Goal: Transaction & Acquisition: Obtain resource

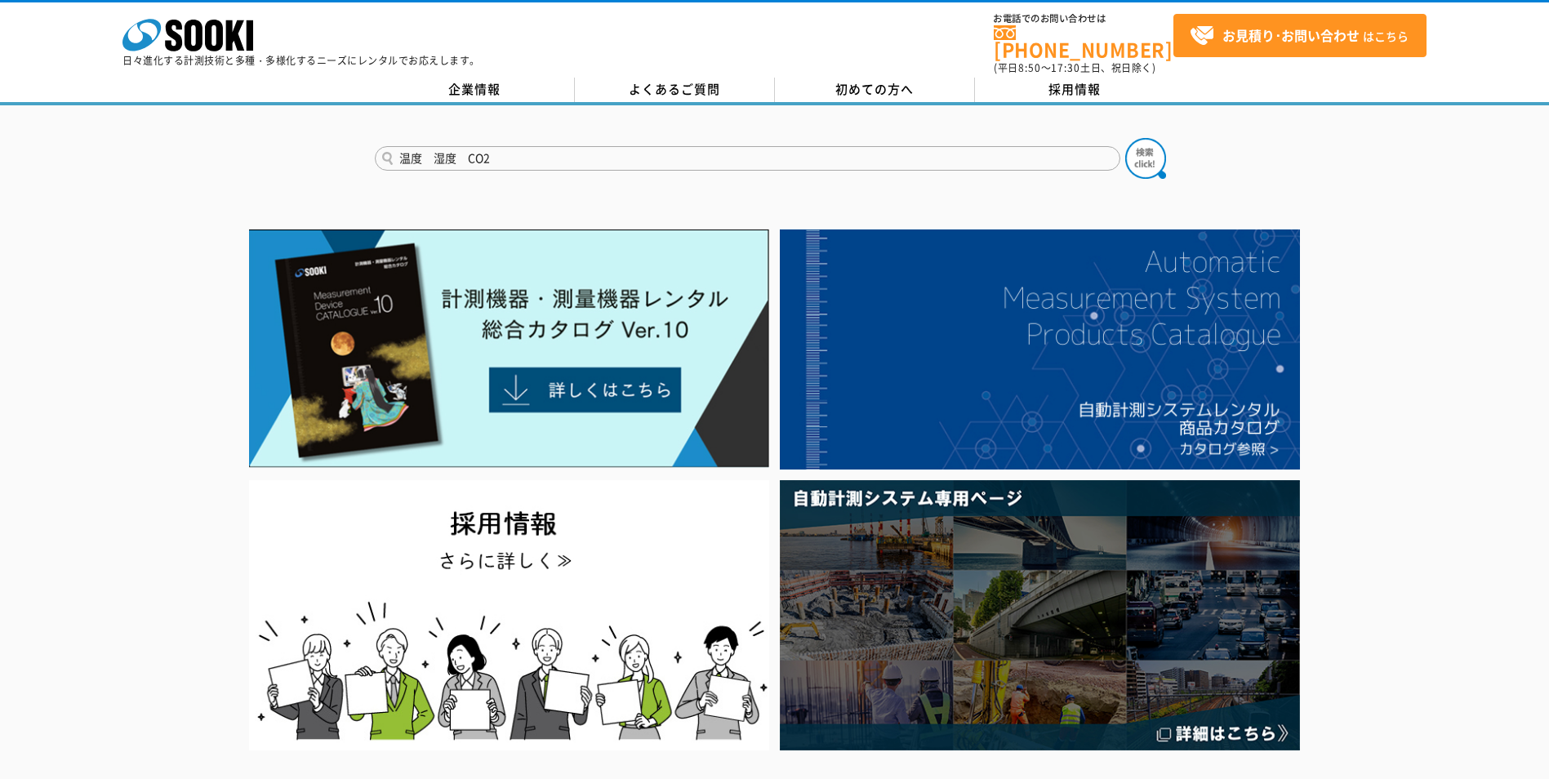
type input "温度　湿度　CO2"
click at [1125, 138] on button at bounding box center [1145, 158] width 41 height 41
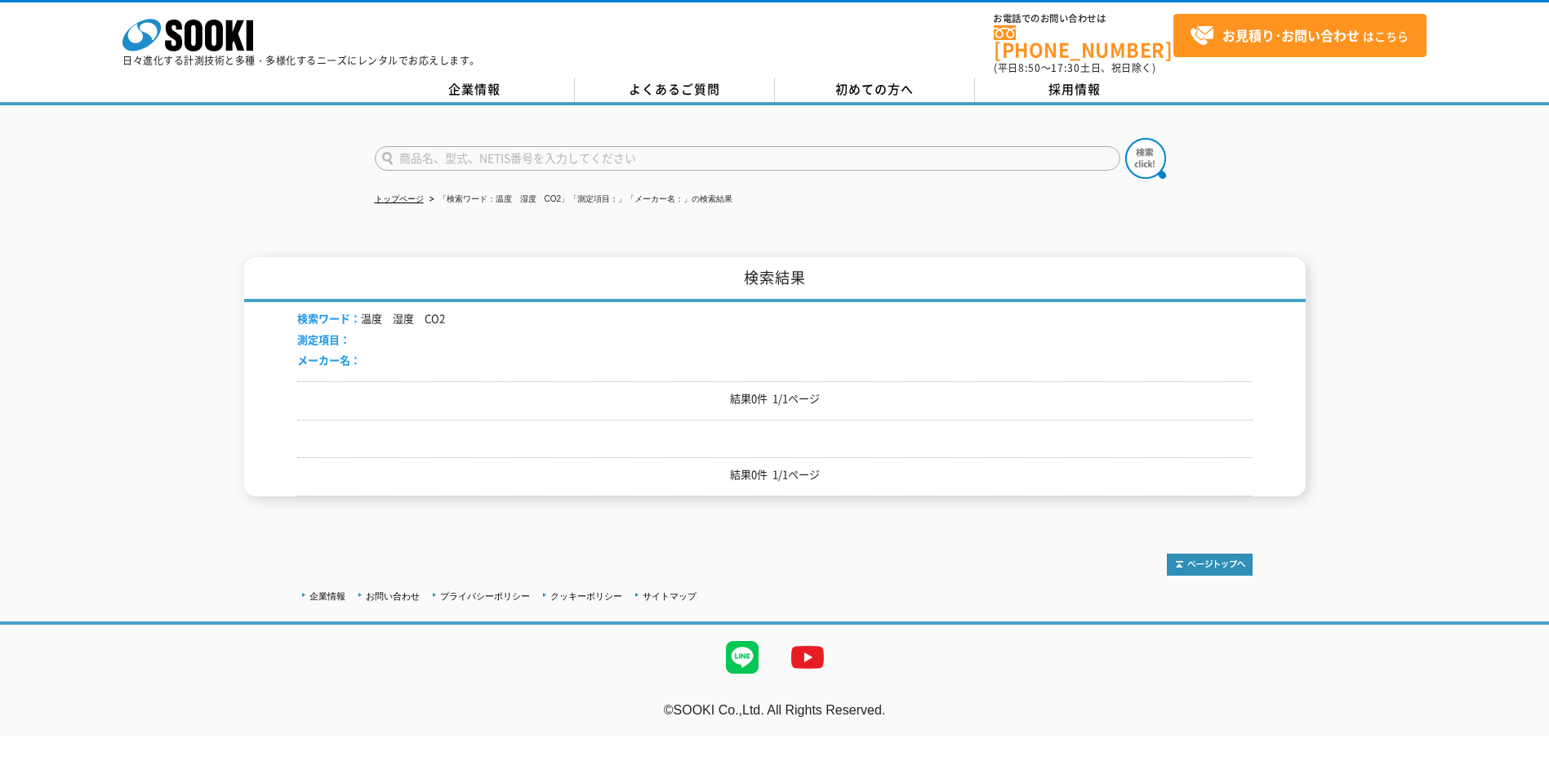
click at [431, 146] on input "text" at bounding box center [747, 158] width 745 height 24
type input "温湿度計"
click at [1125, 138] on button at bounding box center [1145, 158] width 41 height 41
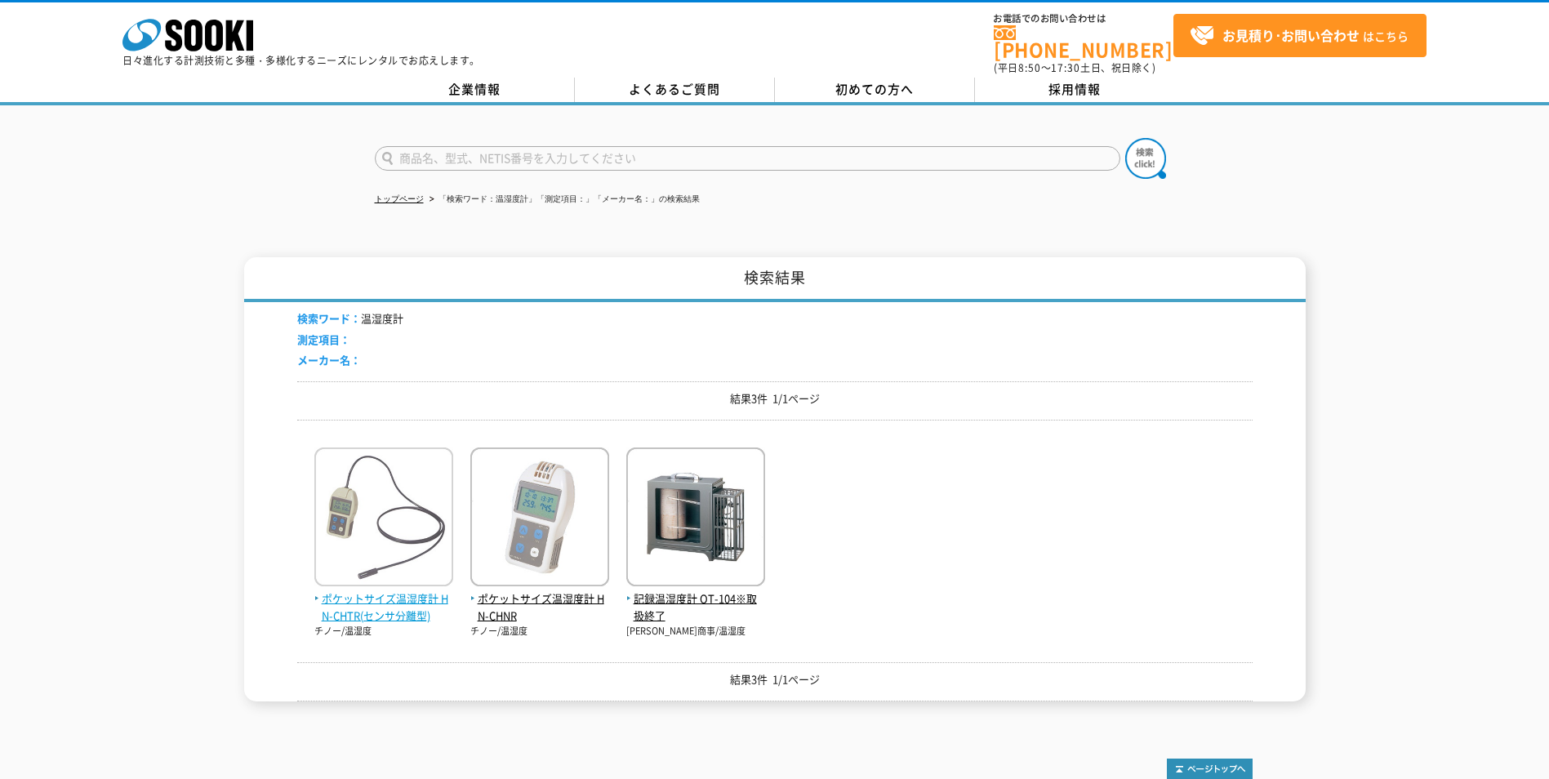
click at [374, 557] on img at bounding box center [383, 518] width 139 height 143
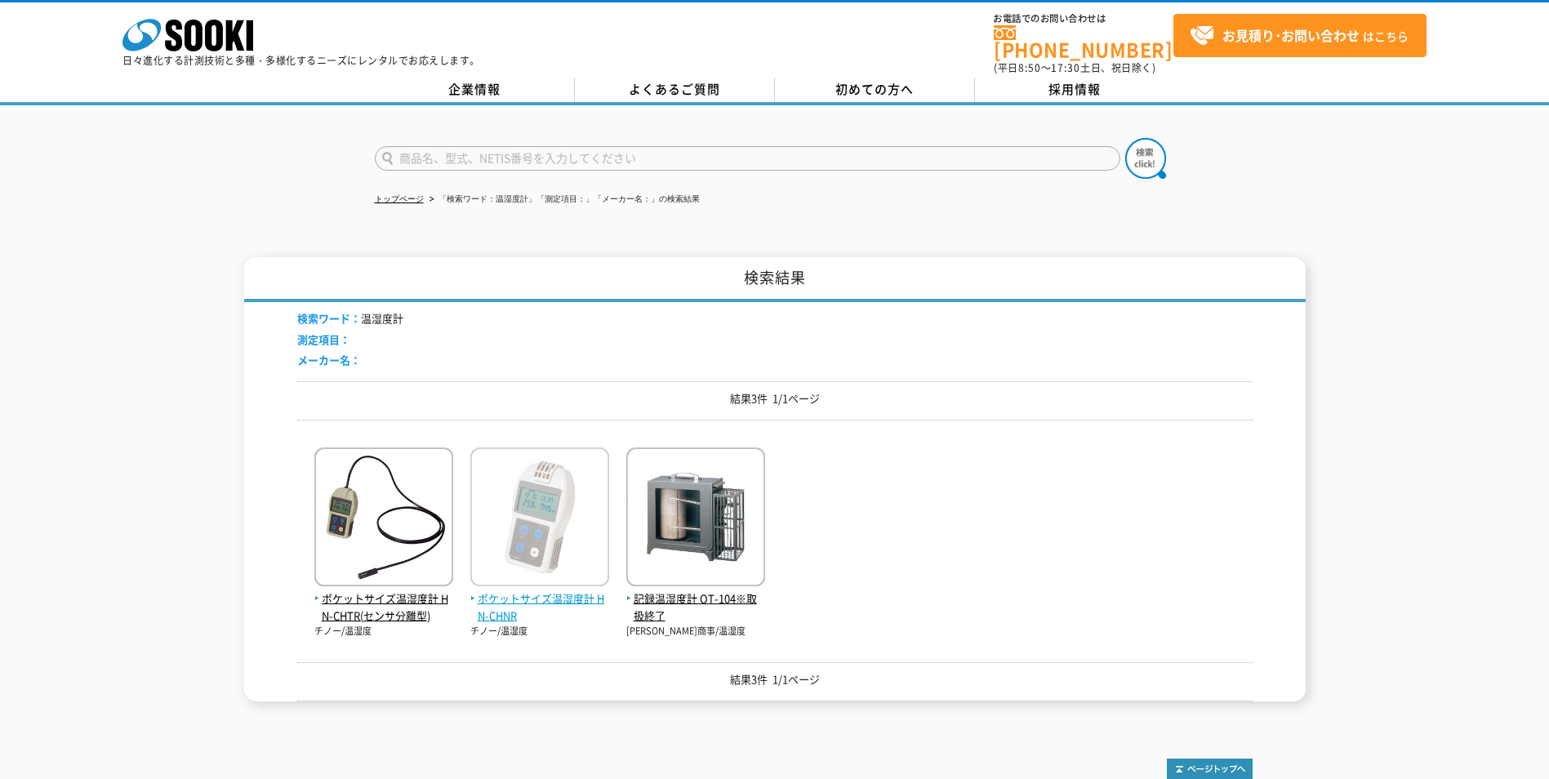
click at [549, 590] on span "ポケットサイズ温湿度計 HN-CHNR" at bounding box center [539, 607] width 139 height 34
click at [431, 147] on input "text" at bounding box center [747, 158] width 745 height 24
type input "お"
type input "76UI"
click at [1125, 138] on button at bounding box center [1145, 158] width 41 height 41
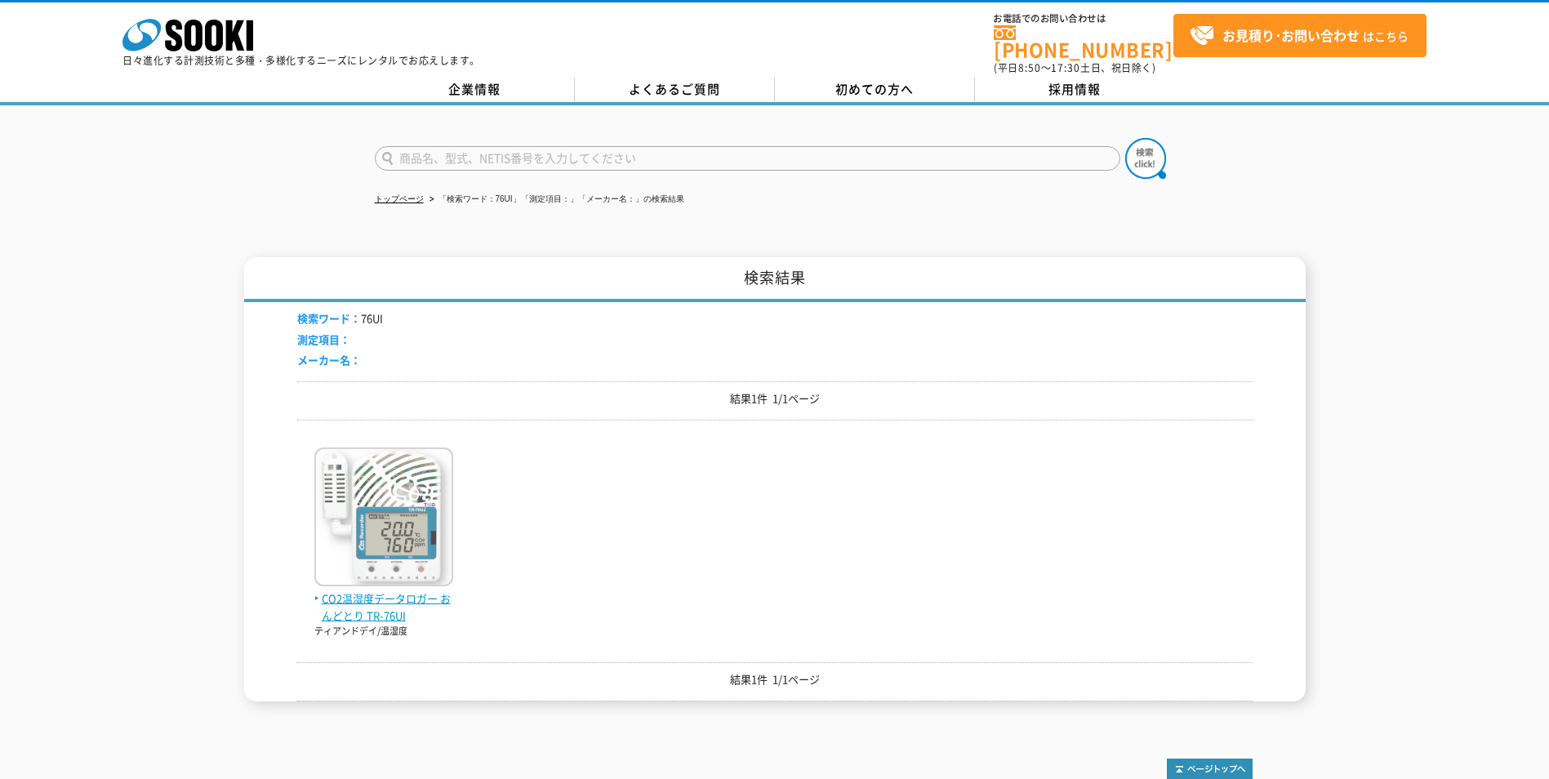
click at [384, 593] on span "CO2温湿度データロガー おんどとり TR-76UI" at bounding box center [383, 607] width 139 height 34
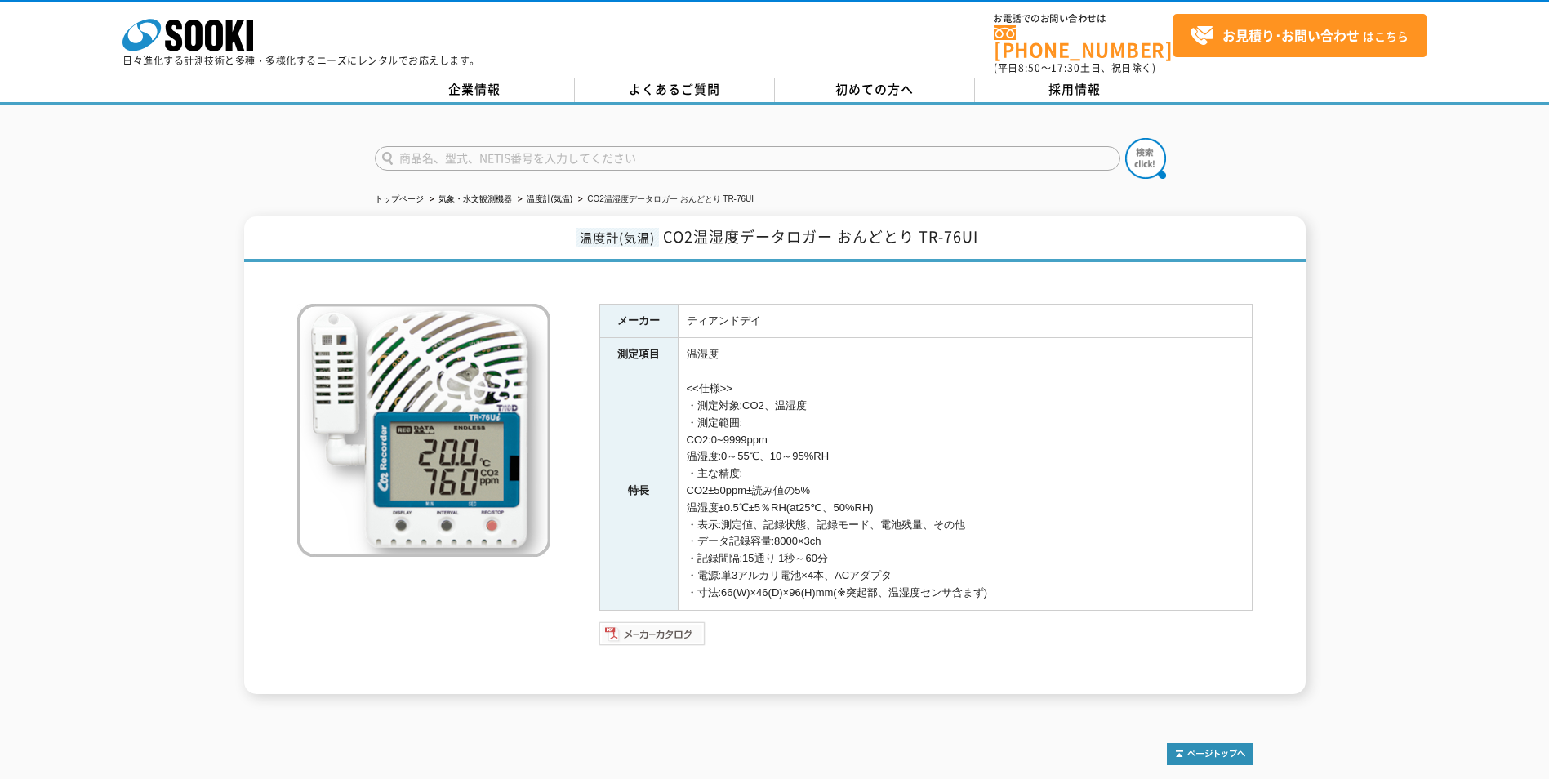
click at [656, 620] on img at bounding box center [652, 633] width 107 height 26
click at [663, 624] on img at bounding box center [652, 633] width 107 height 26
